Goal: Task Accomplishment & Management: Use online tool/utility

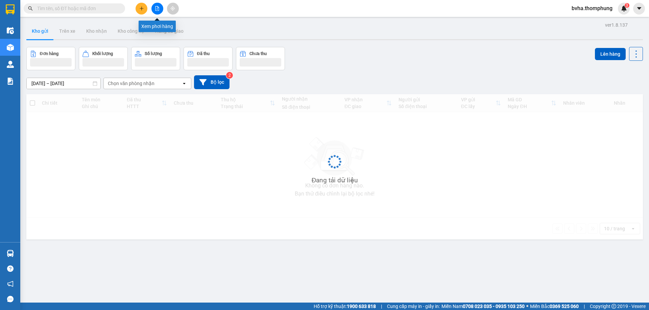
click at [155, 8] on button at bounding box center [157, 9] width 12 height 12
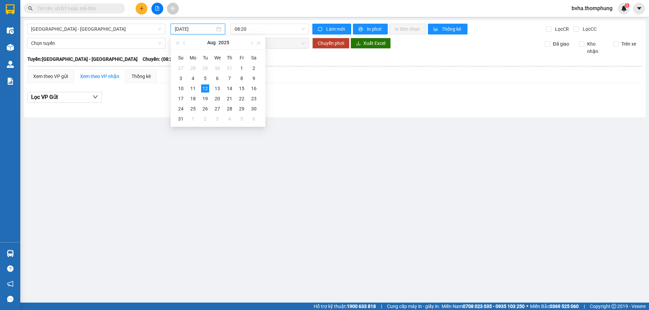
click at [204, 31] on input "[DATE]" at bounding box center [195, 28] width 40 height 7
click at [196, 90] on div "11" at bounding box center [193, 89] width 8 height 8
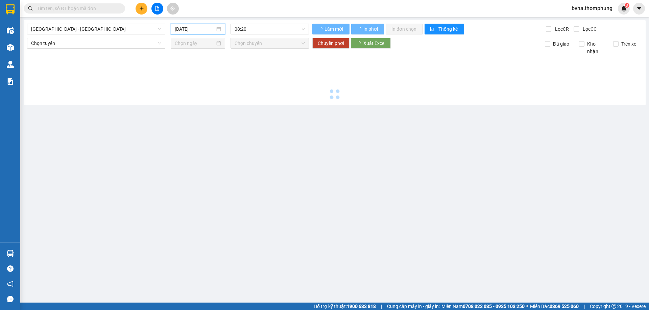
type input "[DATE]"
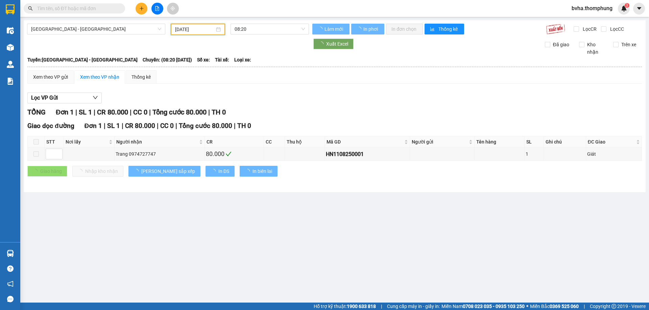
click at [253, 31] on span "08:20" at bounding box center [270, 29] width 70 height 10
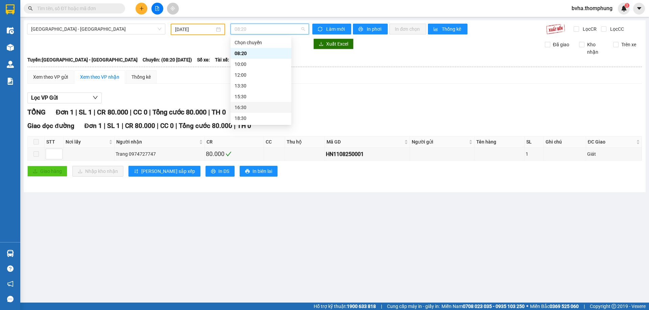
scroll to position [22, 0]
click at [250, 98] on div "18:30" at bounding box center [261, 96] width 53 height 7
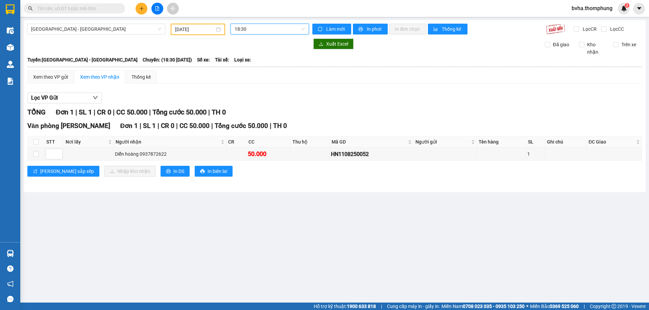
click at [259, 31] on span "18:30" at bounding box center [270, 29] width 70 height 10
click at [244, 86] on div "16:30" at bounding box center [261, 85] width 53 height 7
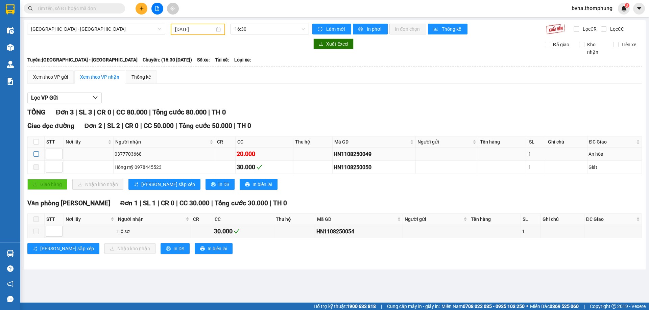
click at [36, 154] on input "checkbox" at bounding box center [35, 153] width 5 height 5
checkbox input "true"
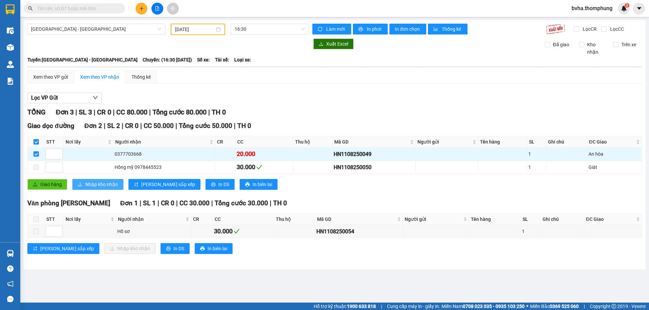
click at [97, 186] on span "Nhập kho nhận" at bounding box center [101, 184] width 33 height 7
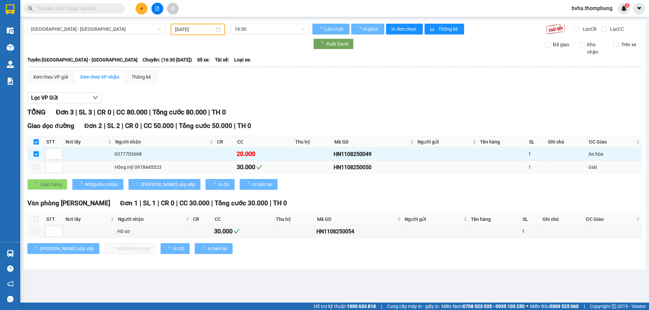
checkbox input "false"
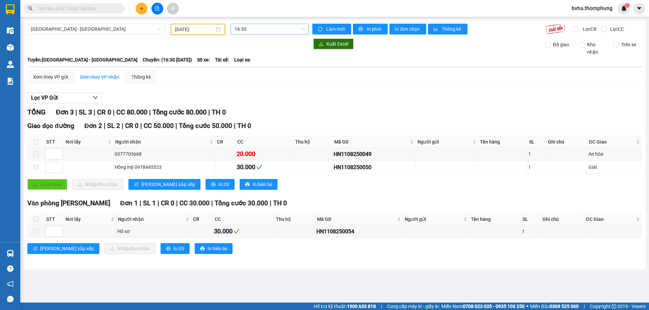
click at [265, 31] on span "16:30" at bounding box center [270, 29] width 70 height 10
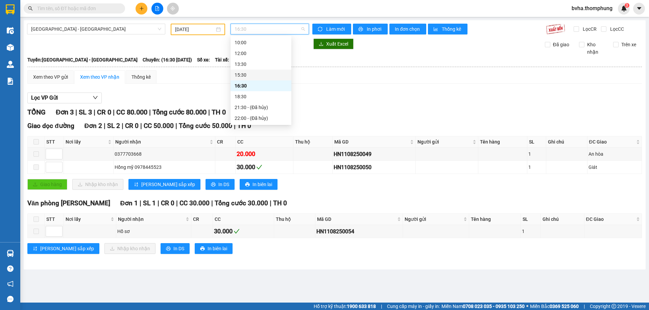
click at [250, 77] on div "15:30" at bounding box center [261, 74] width 53 height 7
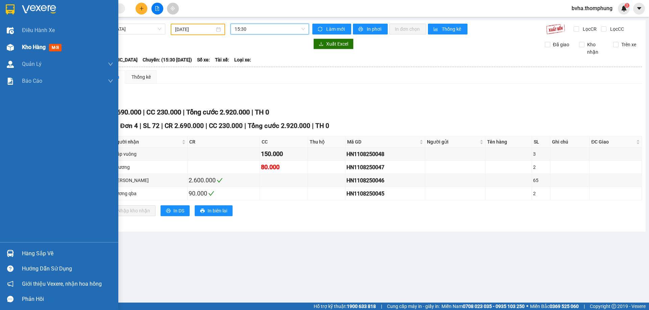
click at [38, 49] on span "Kho hàng" at bounding box center [34, 47] width 24 height 6
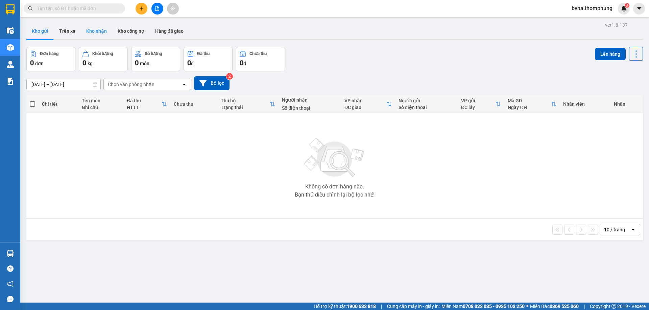
click at [97, 33] on button "Kho nhận" at bounding box center [96, 31] width 31 height 16
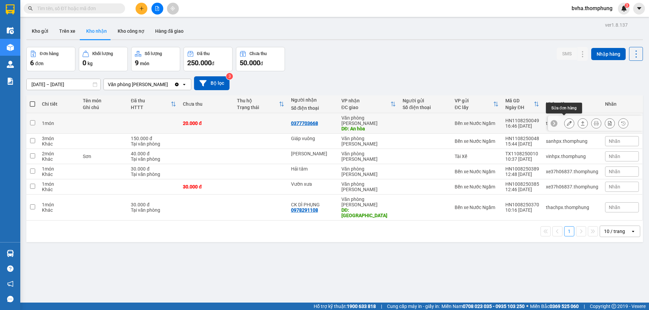
click at [567, 121] on icon at bounding box center [569, 123] width 5 height 5
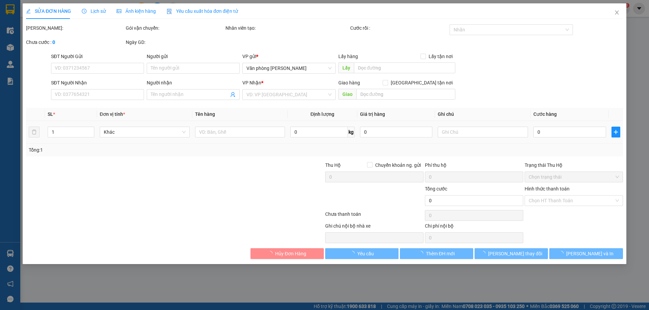
type input "0377703668"
type input "An hòa"
type input "20.000"
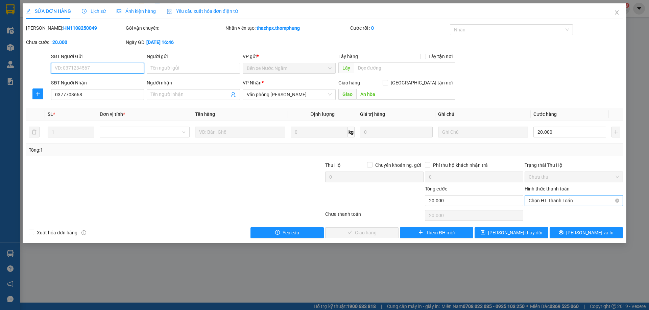
click at [581, 200] on span "Chọn HT Thanh Toán" at bounding box center [574, 201] width 90 height 10
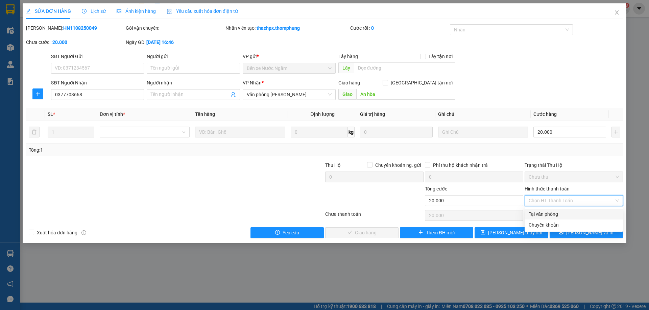
click at [574, 215] on div "Tại văn phòng" at bounding box center [574, 214] width 90 height 7
type input "0"
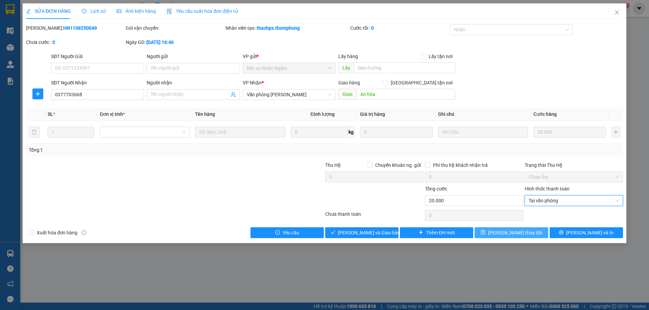
click at [533, 231] on button "[PERSON_NAME] thay đổi" at bounding box center [511, 233] width 73 height 11
